Goal: Transaction & Acquisition: Purchase product/service

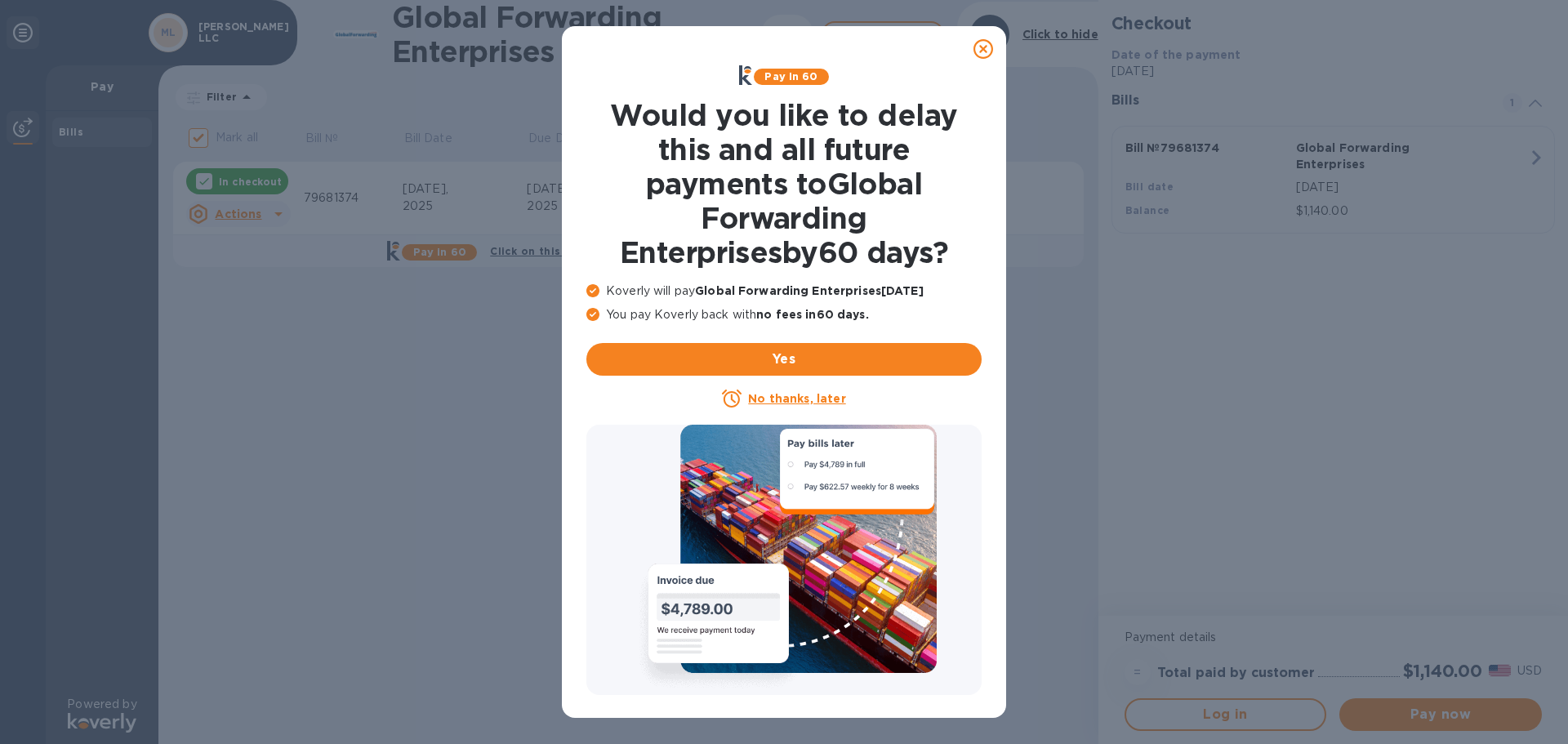
click at [987, 46] on icon at bounding box center [983, 49] width 19 height 19
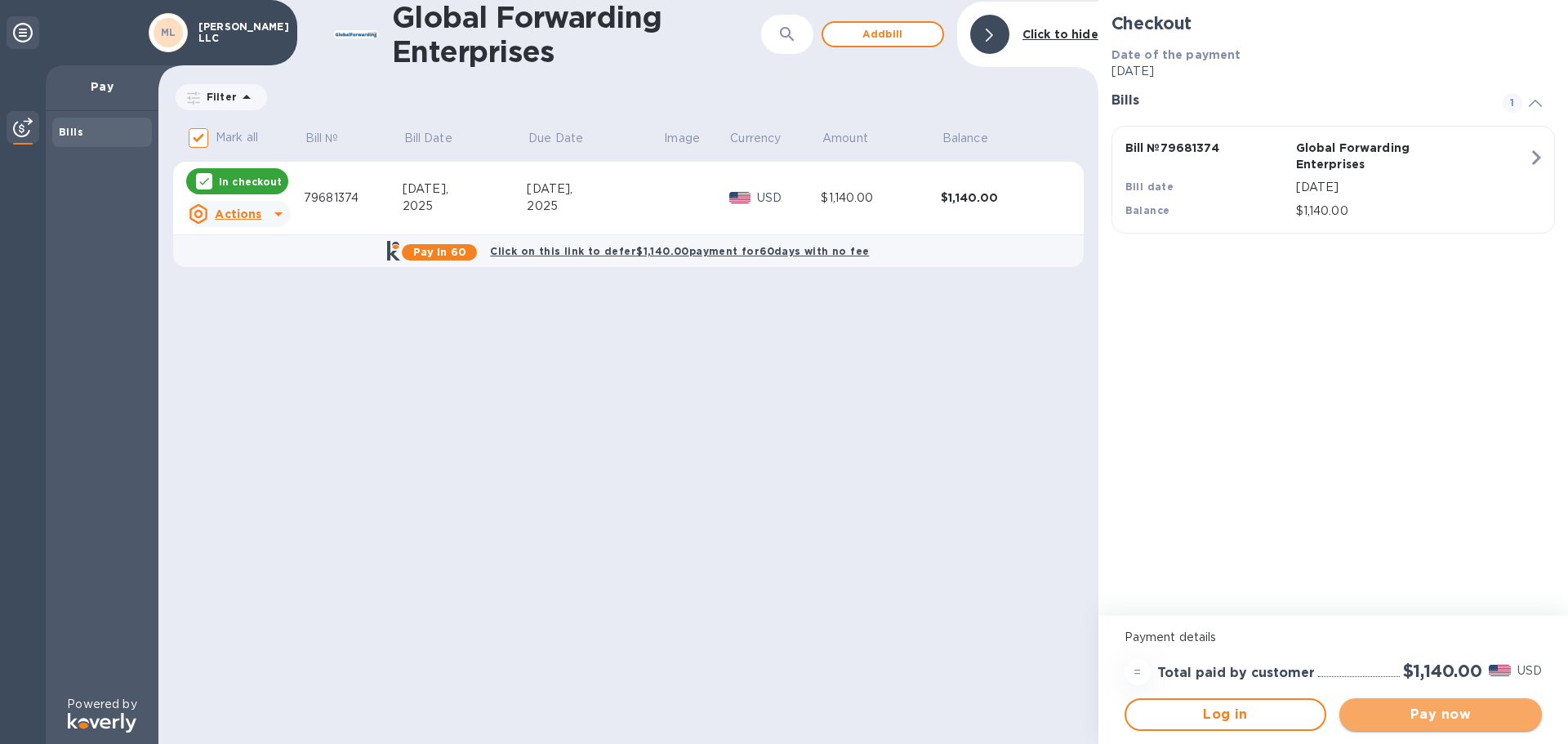
click at [1439, 723] on span "Pay now" at bounding box center [1440, 714] width 176 height 19
click at [1425, 719] on span "Pay now" at bounding box center [1440, 714] width 176 height 19
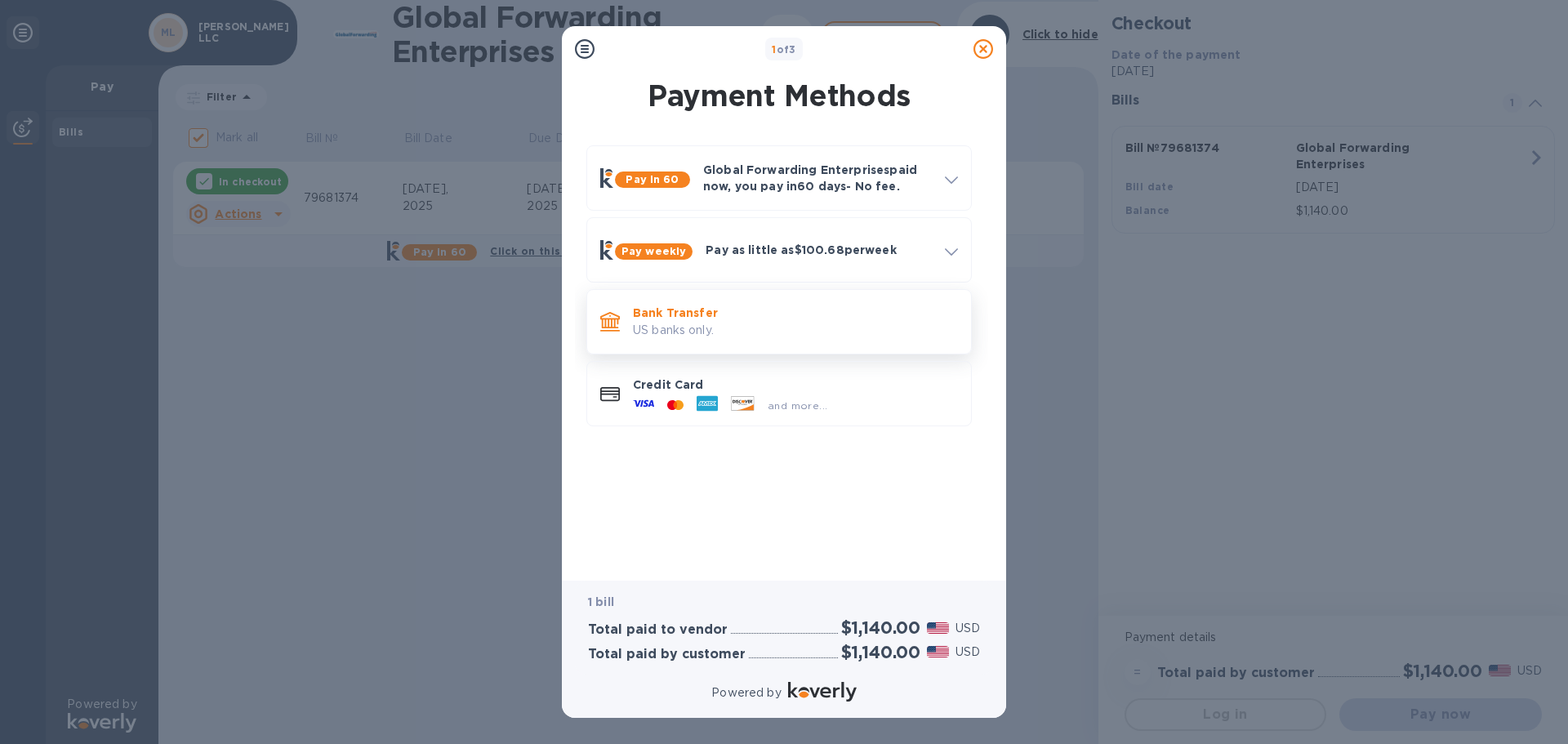
click at [688, 311] on p "Bank Transfer" at bounding box center [795, 312] width 325 height 17
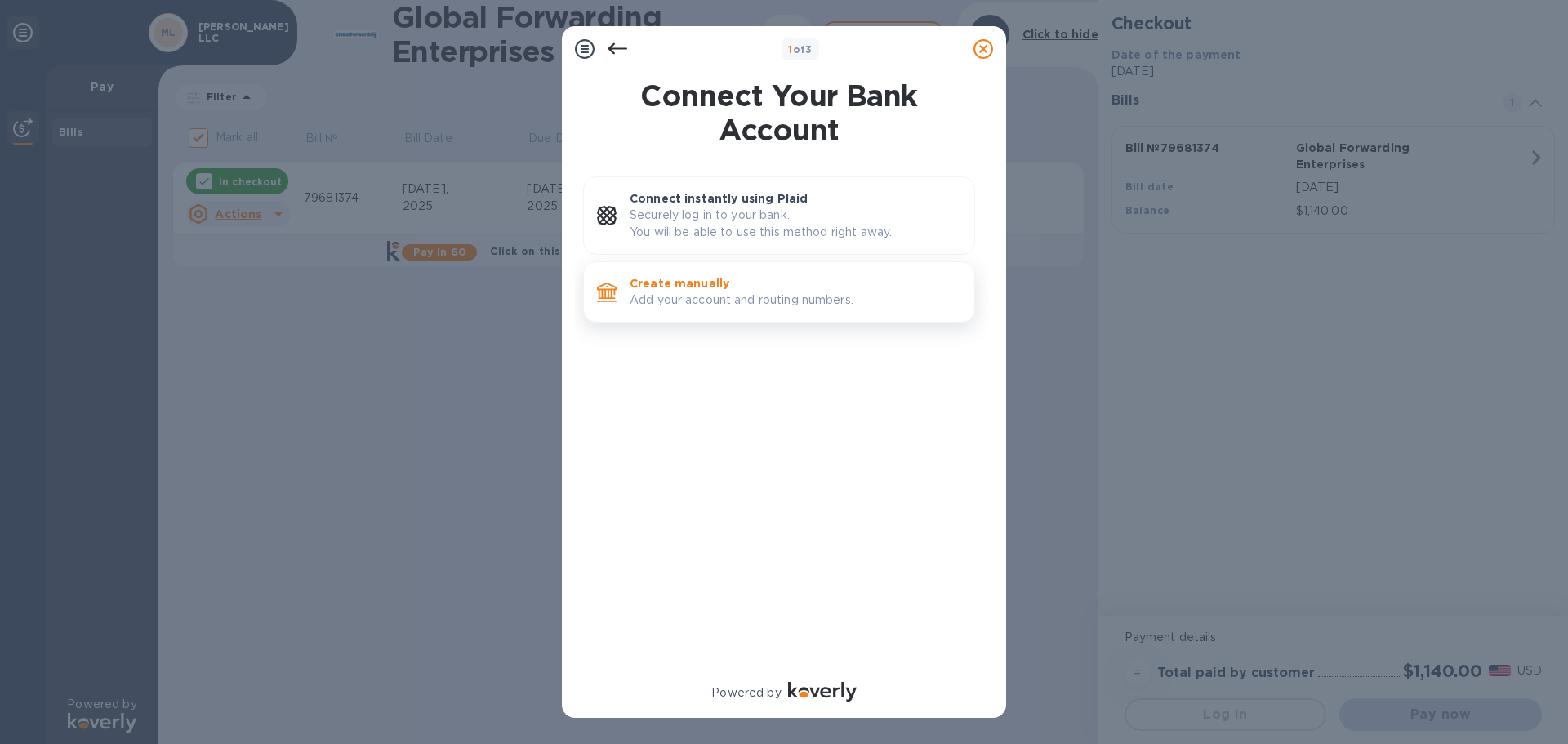
click at [691, 290] on p "Create manually" at bounding box center [795, 283] width 332 height 17
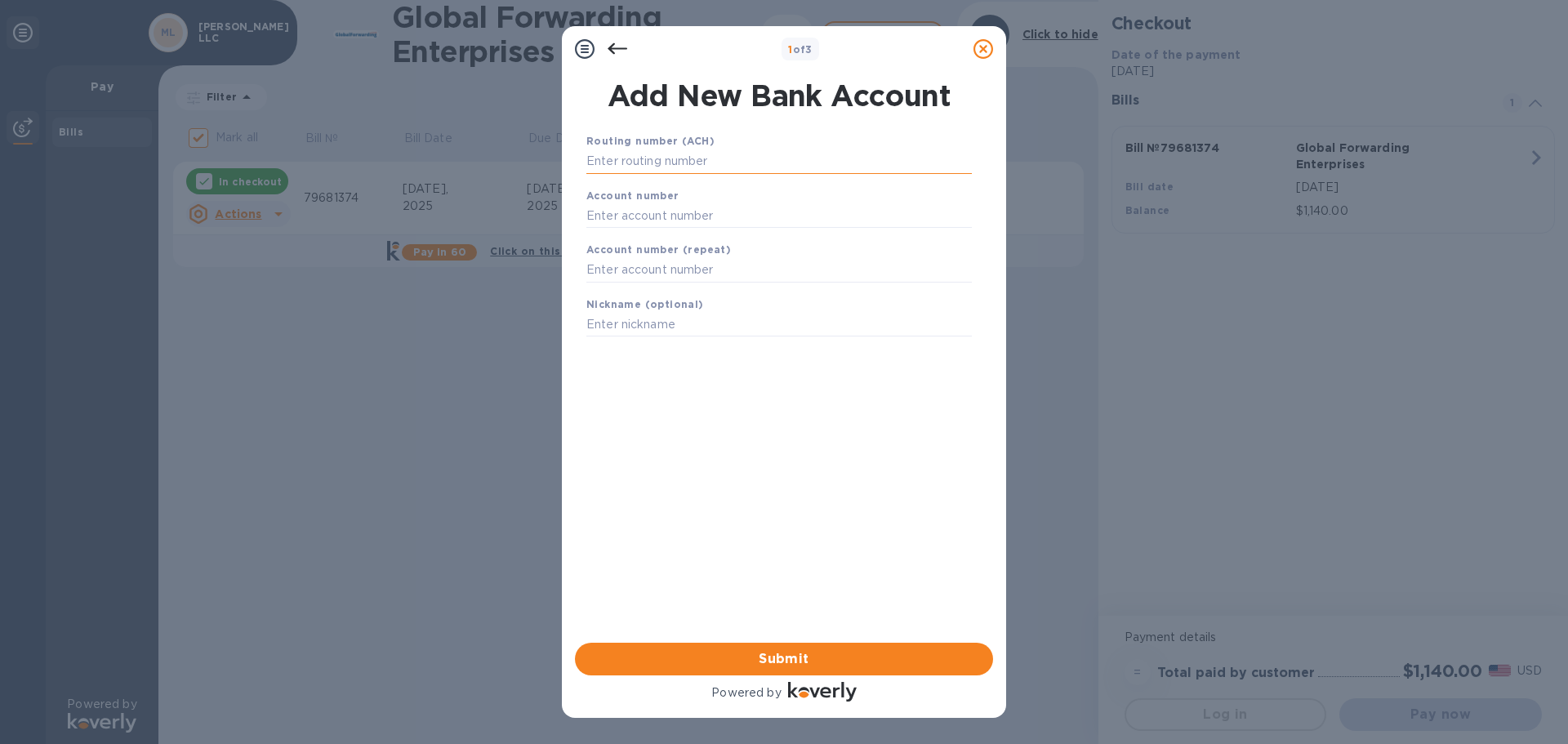
click at [618, 161] on input "text" at bounding box center [778, 161] width 385 height 25
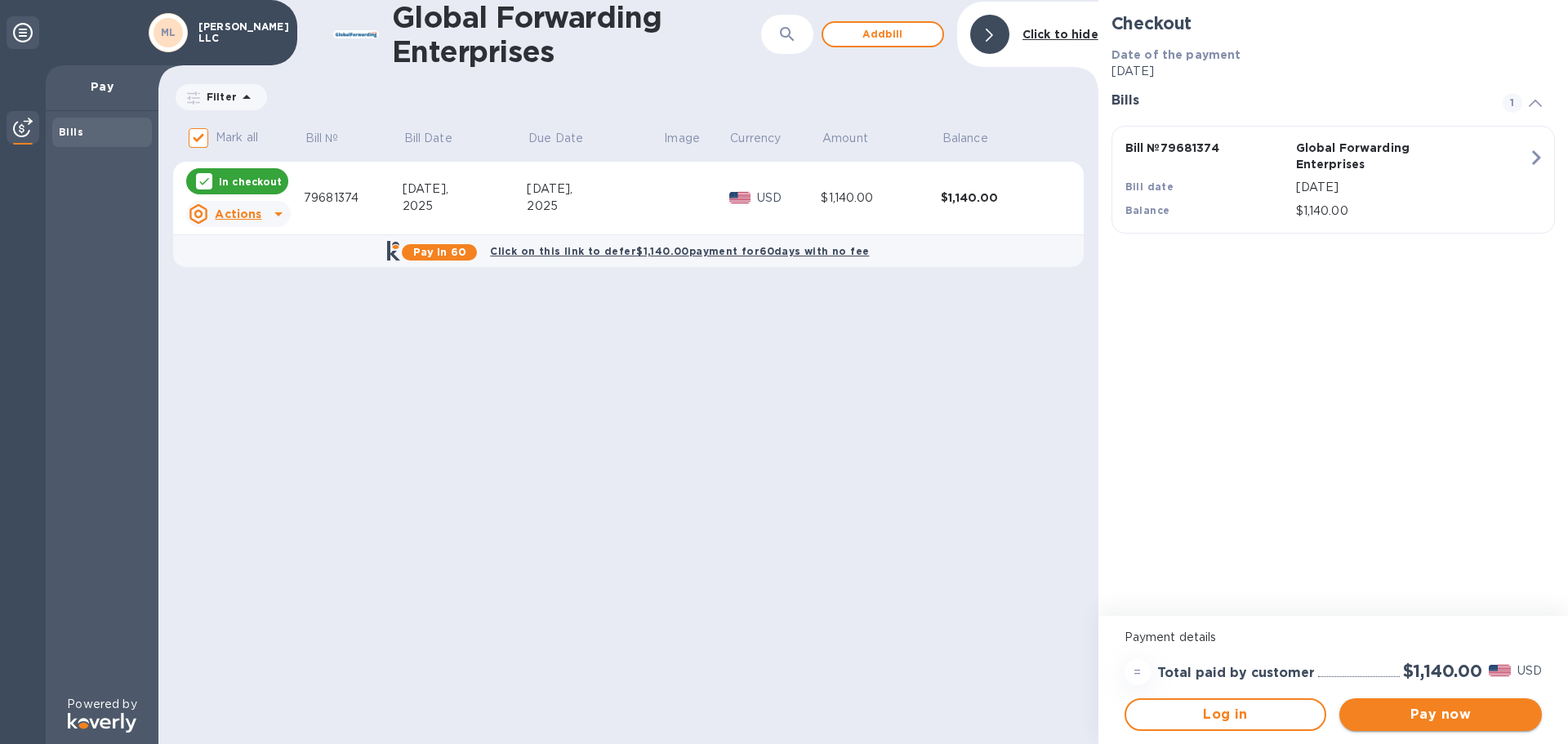
click at [1419, 720] on span "Pay now" at bounding box center [1440, 714] width 176 height 19
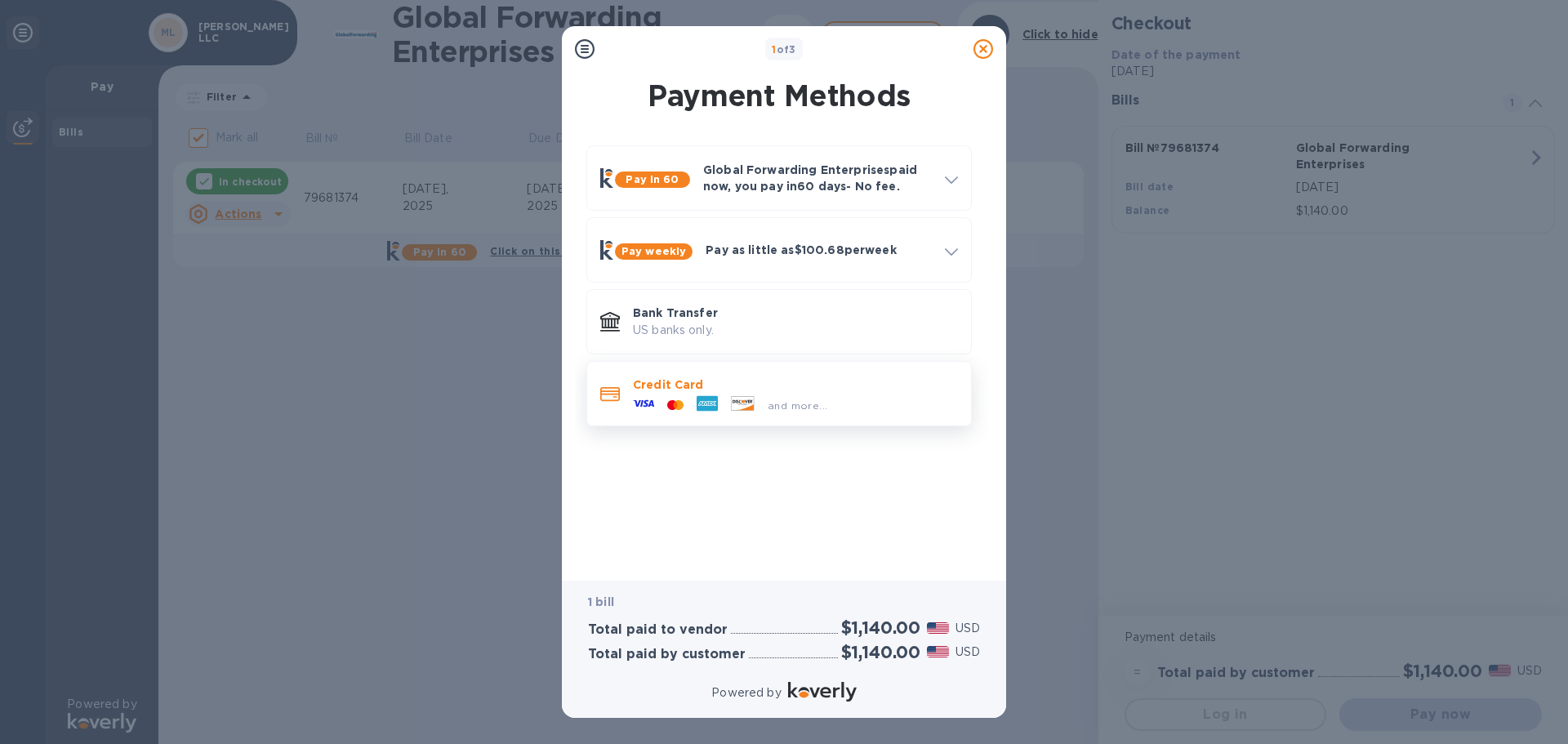
click at [680, 388] on p "Credit Card" at bounding box center [795, 384] width 325 height 17
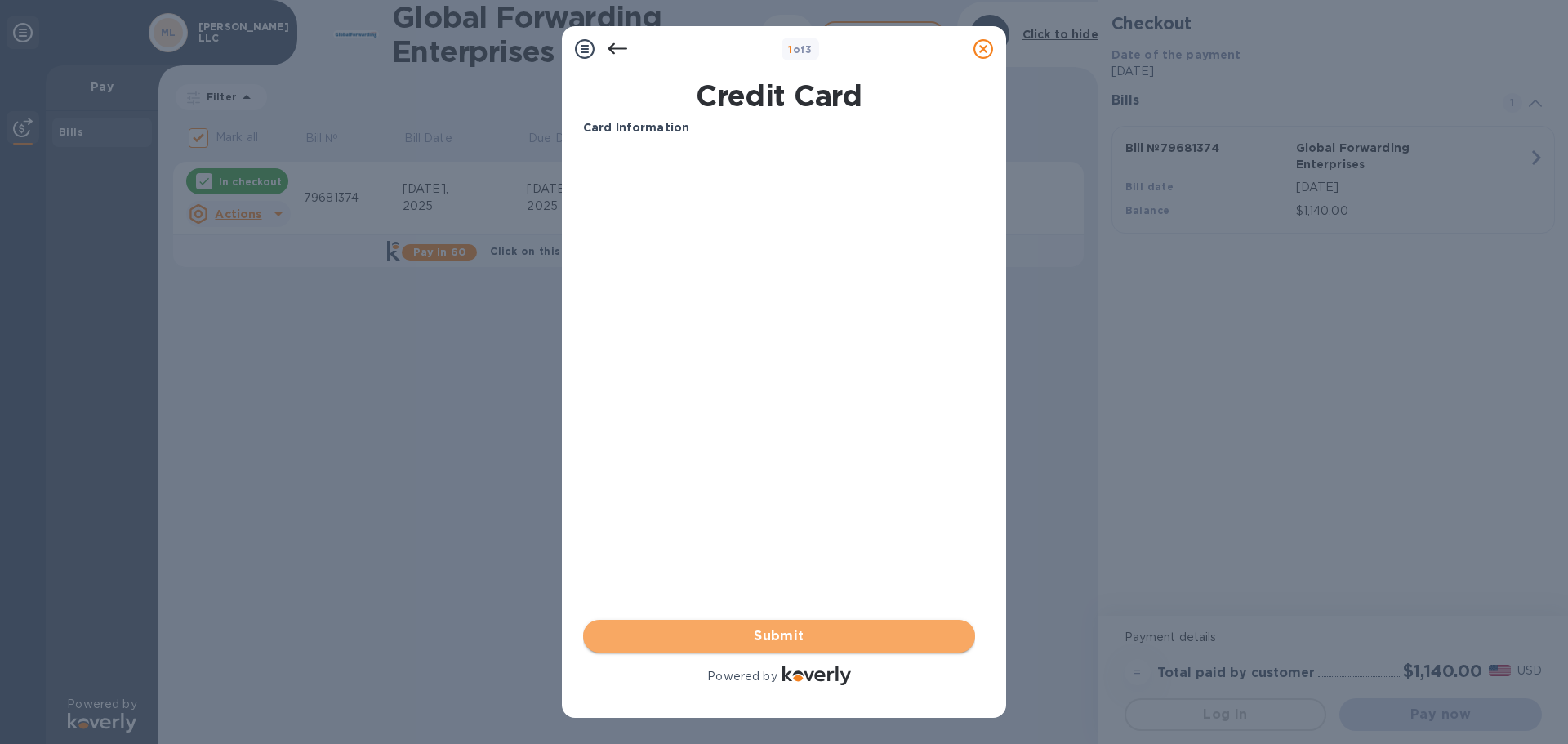
click at [780, 643] on span "Submit" at bounding box center [778, 636] width 366 height 19
